Goal: Task Accomplishment & Management: Use online tool/utility

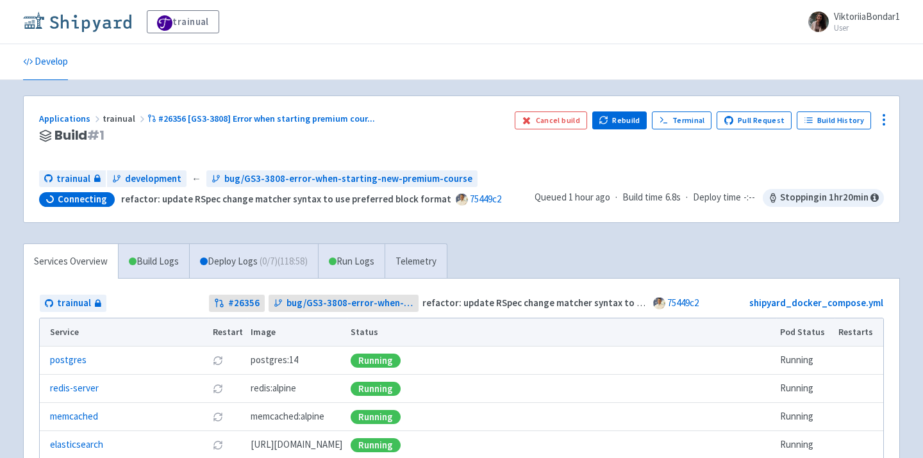
click at [90, 23] on img at bounding box center [77, 22] width 108 height 21
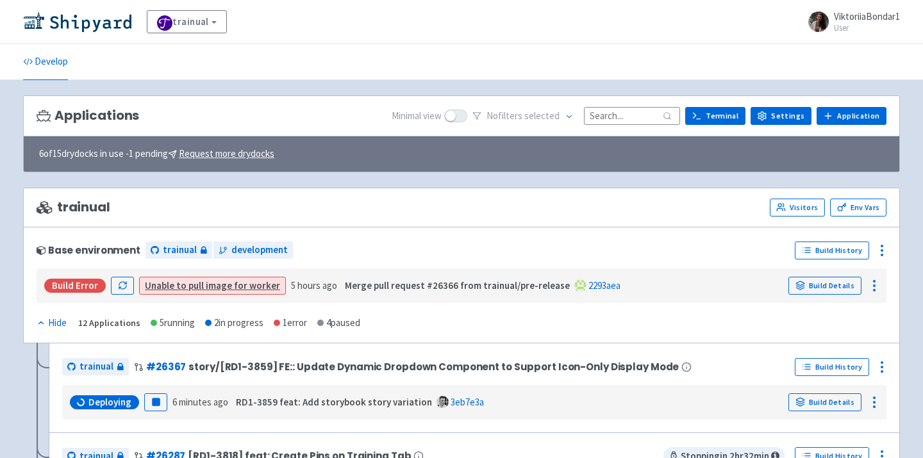
click at [631, 112] on input at bounding box center [632, 115] width 96 height 17
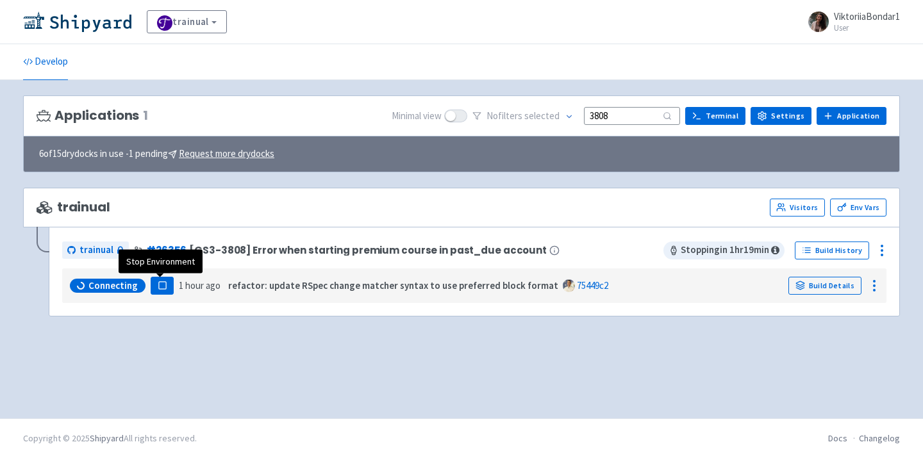
type input "3808"
click at [159, 284] on rect "button" at bounding box center [161, 285] width 7 height 7
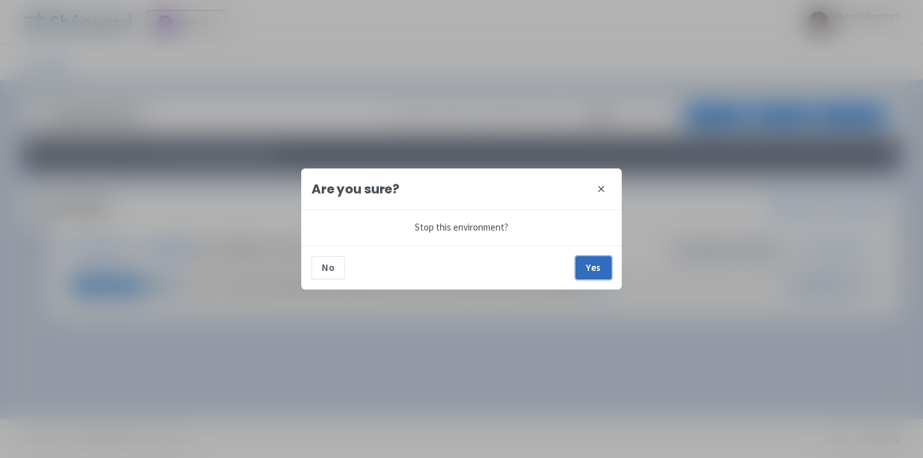
click at [595, 269] on button "Yes" at bounding box center [593, 267] width 36 height 23
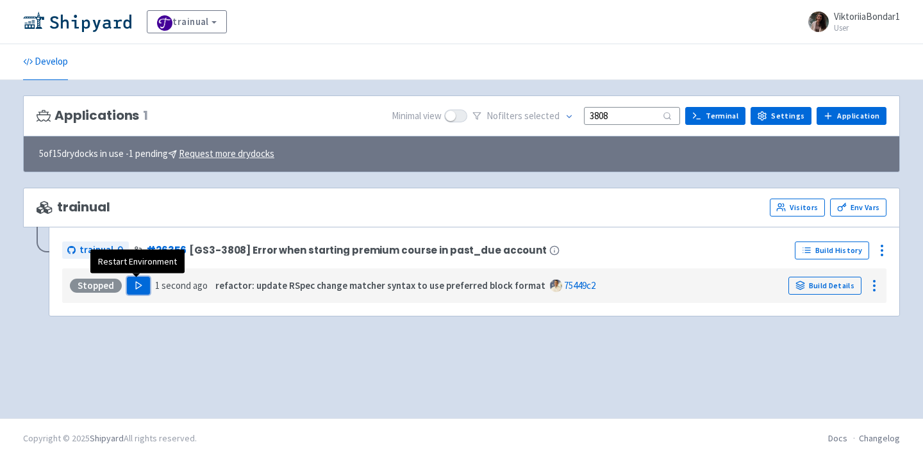
click at [140, 293] on button "Play" at bounding box center [138, 286] width 23 height 18
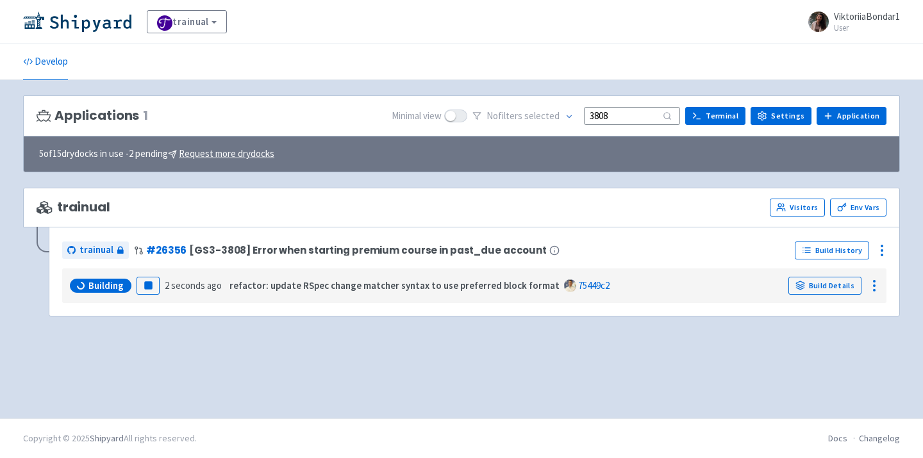
click at [413, 382] on div "Applications 1 Minimal view No filter s selected 3808 Terminal Settings Applica…" at bounding box center [461, 249] width 876 height 308
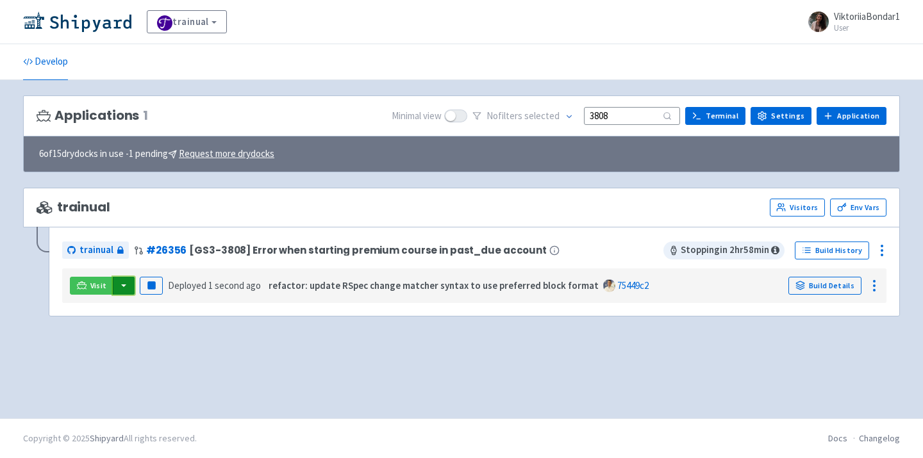
click at [122, 283] on button "button" at bounding box center [124, 286] width 22 height 18
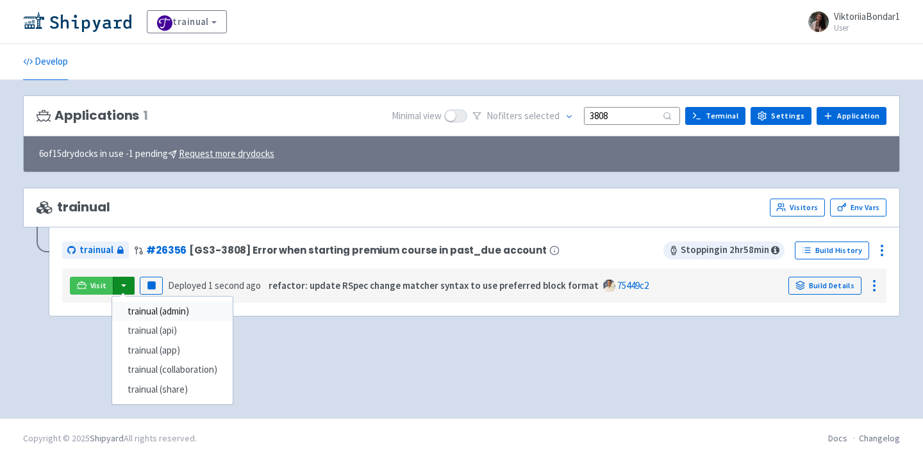
click at [175, 318] on link "trainual (admin)" at bounding box center [172, 312] width 120 height 20
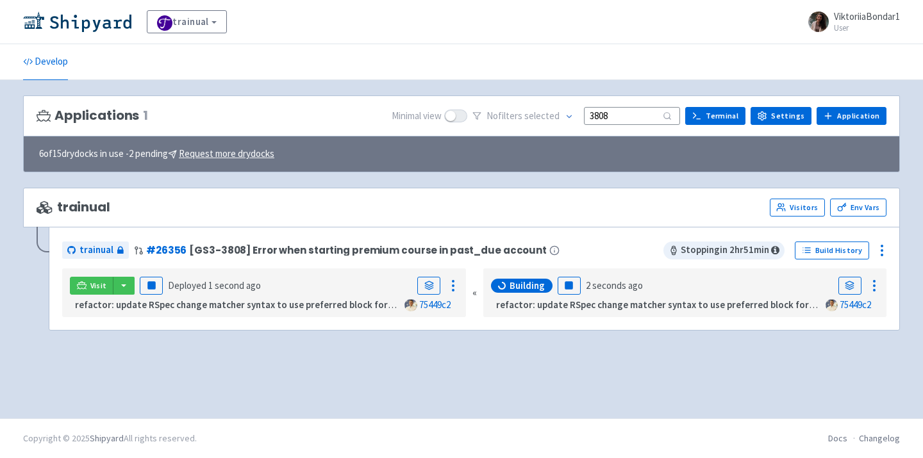
click at [243, 374] on div "Applications 1 Minimal view No filter s selected 3808 Terminal Settings Applica…" at bounding box center [461, 249] width 876 height 308
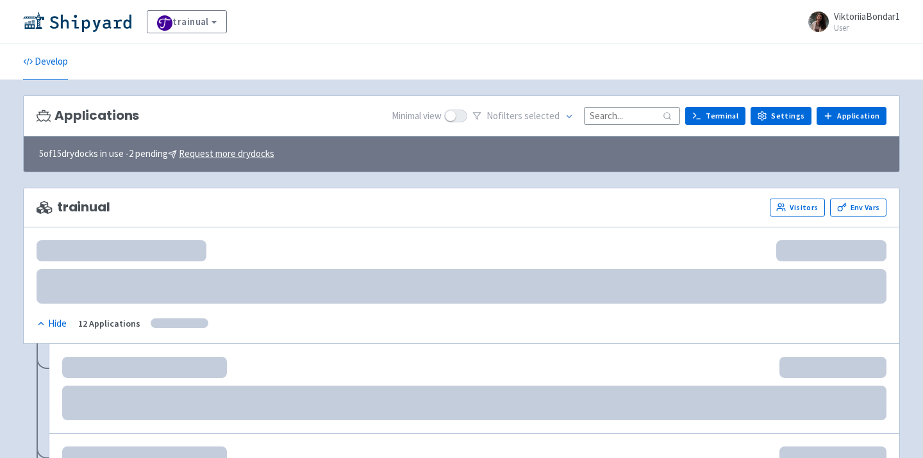
click at [615, 115] on input at bounding box center [632, 115] width 96 height 17
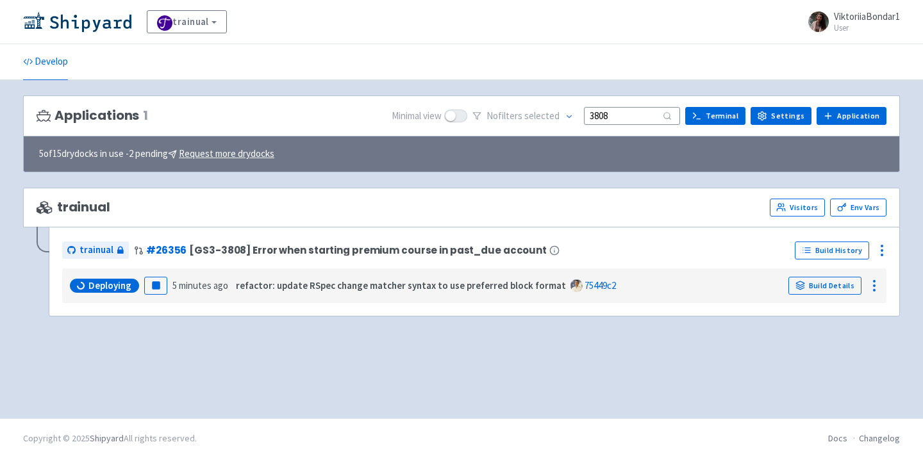
type input "3808"
